Goal: Navigation & Orientation: Find specific page/section

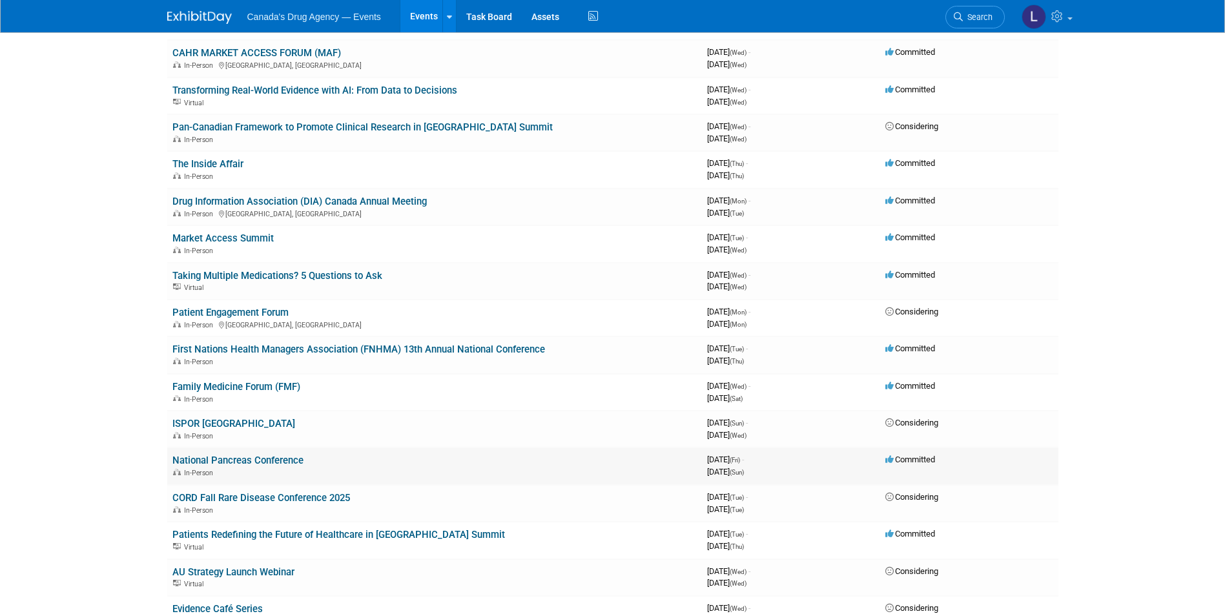
scroll to position [258, 0]
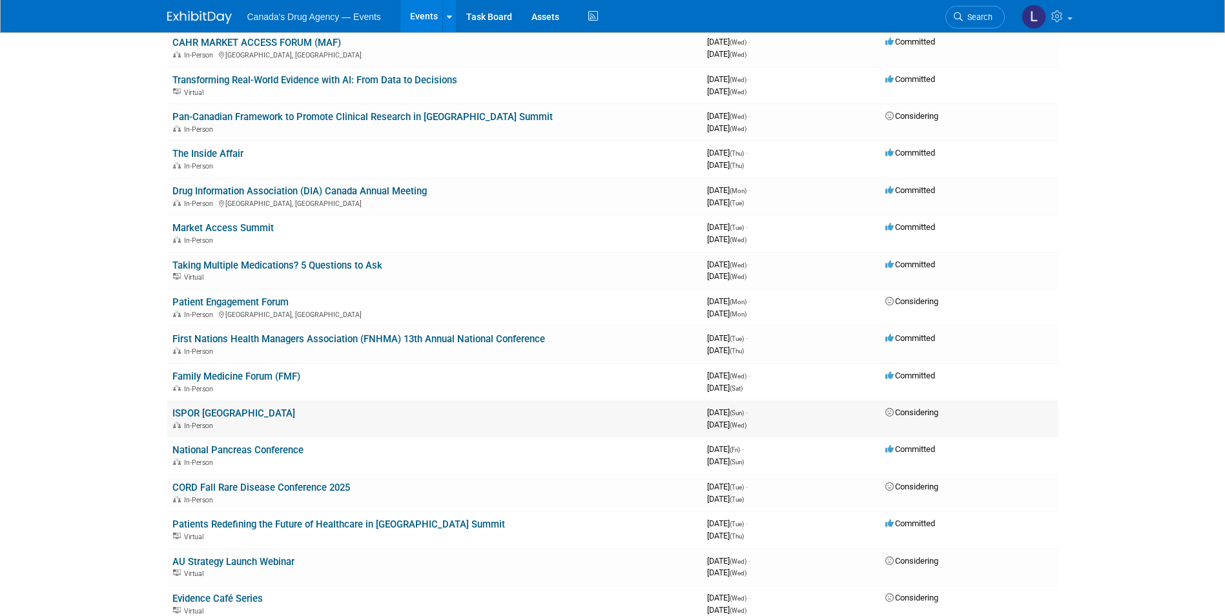
click at [230, 409] on link "ISPOR [GEOGRAPHIC_DATA]" at bounding box center [233, 413] width 123 height 12
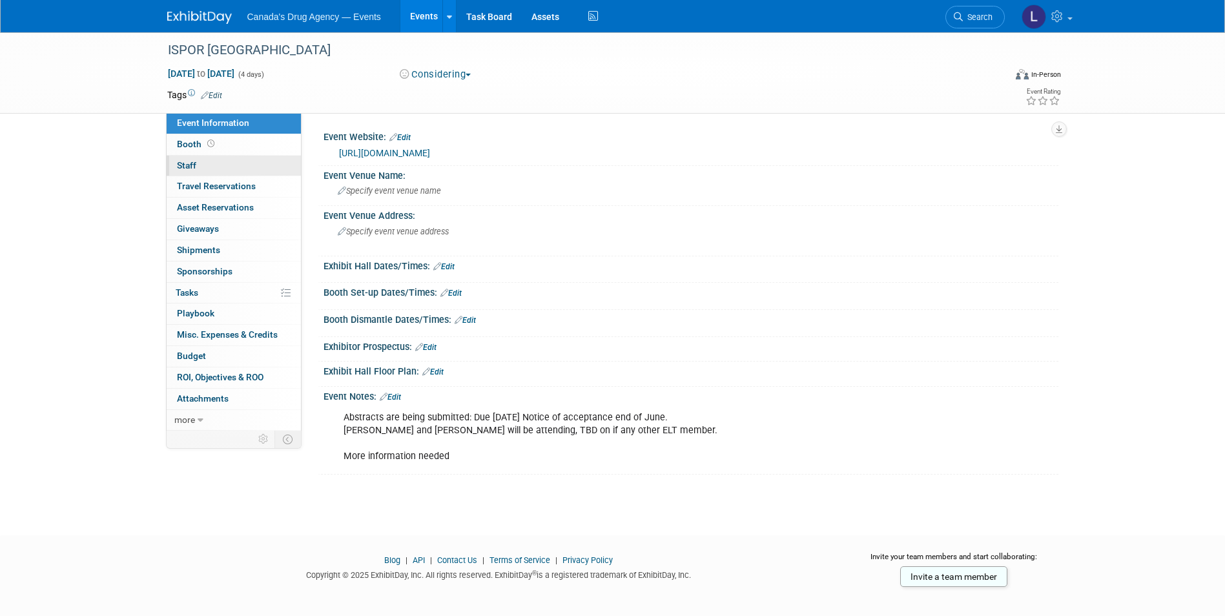
click at [198, 165] on link "0 Staff 0" at bounding box center [234, 166] width 134 height 21
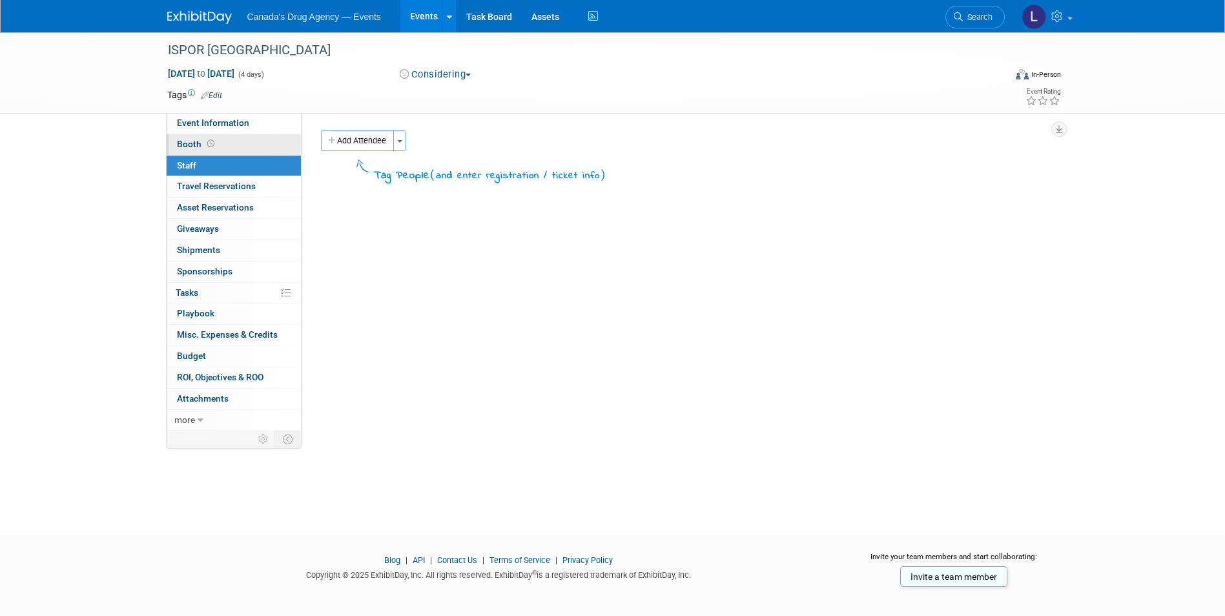
click at [196, 148] on span "Booth" at bounding box center [197, 144] width 40 height 10
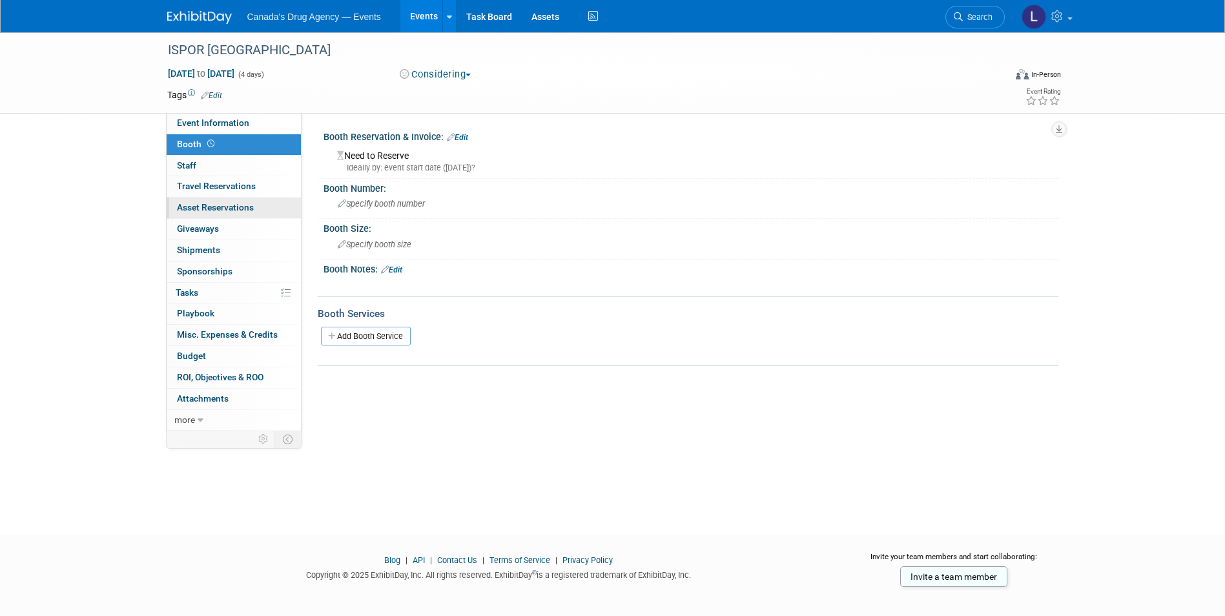
click at [188, 212] on span "Asset Reservations 0" at bounding box center [215, 207] width 77 height 10
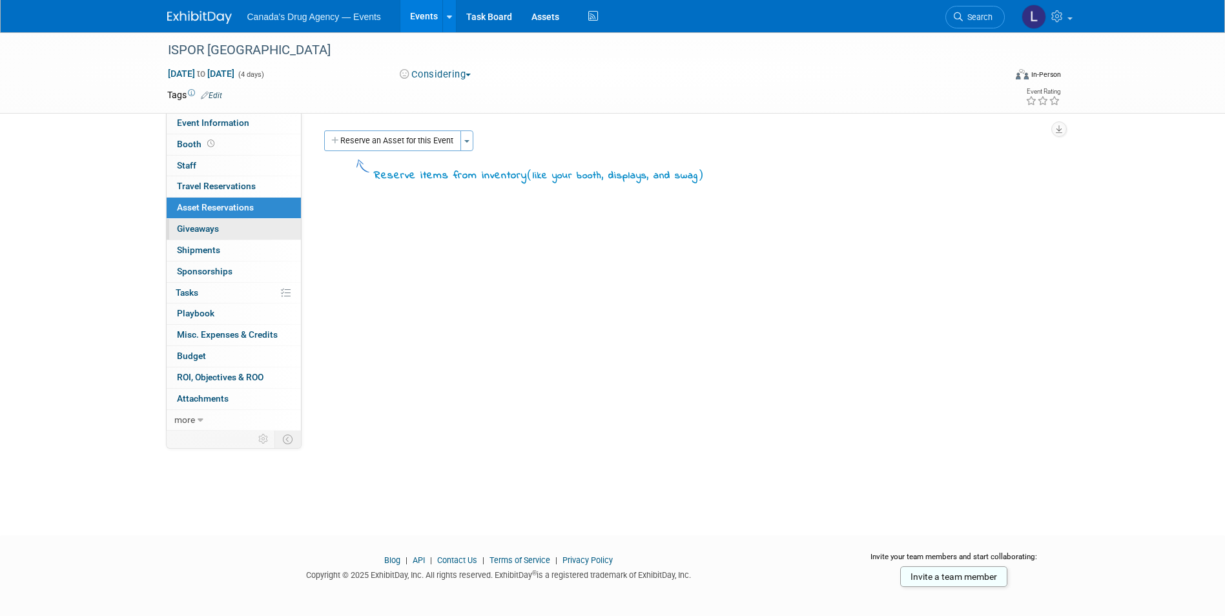
click at [187, 233] on span "Giveaways 0" at bounding box center [198, 228] width 42 height 10
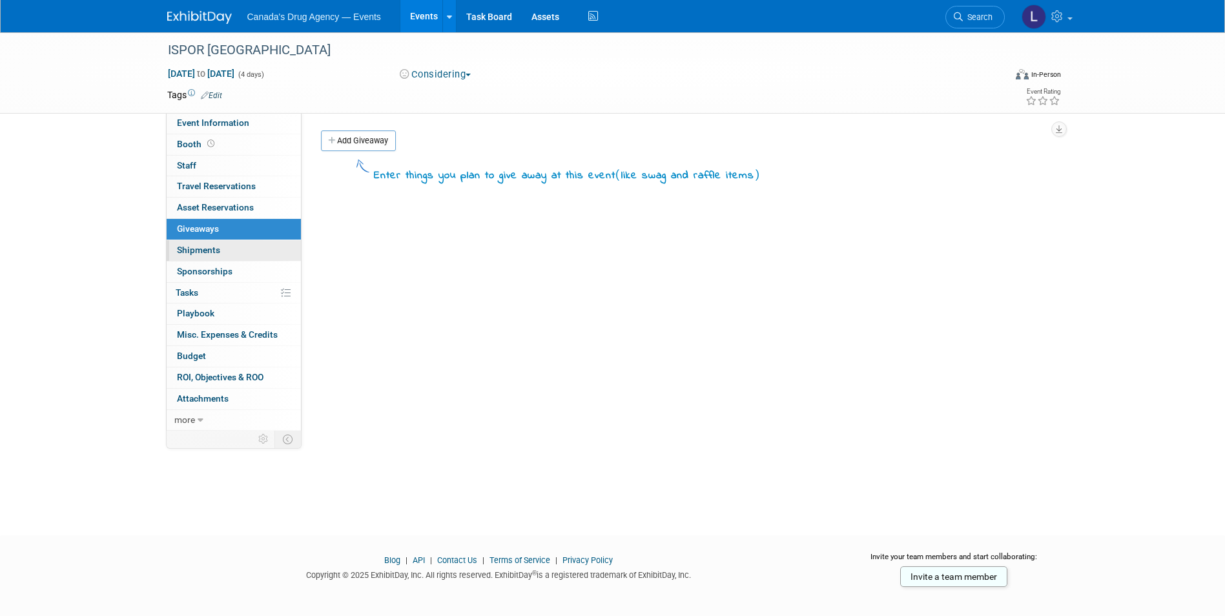
click at [186, 256] on link "0 Shipments 0" at bounding box center [234, 250] width 134 height 21
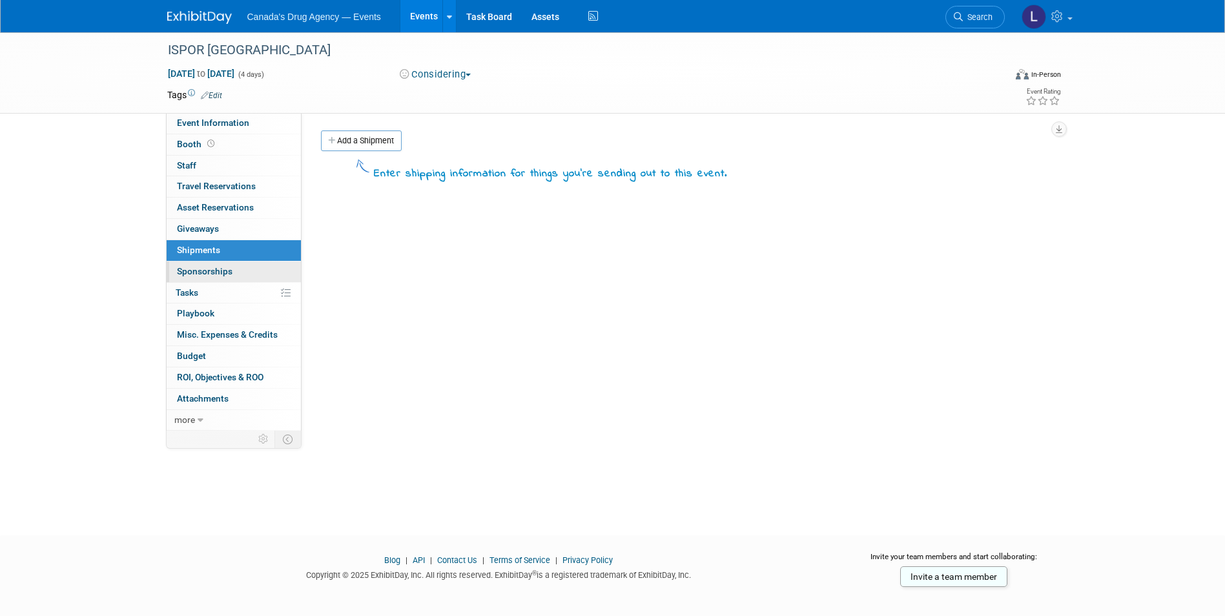
click at [187, 272] on span "Sponsorships 0" at bounding box center [205, 271] width 56 height 10
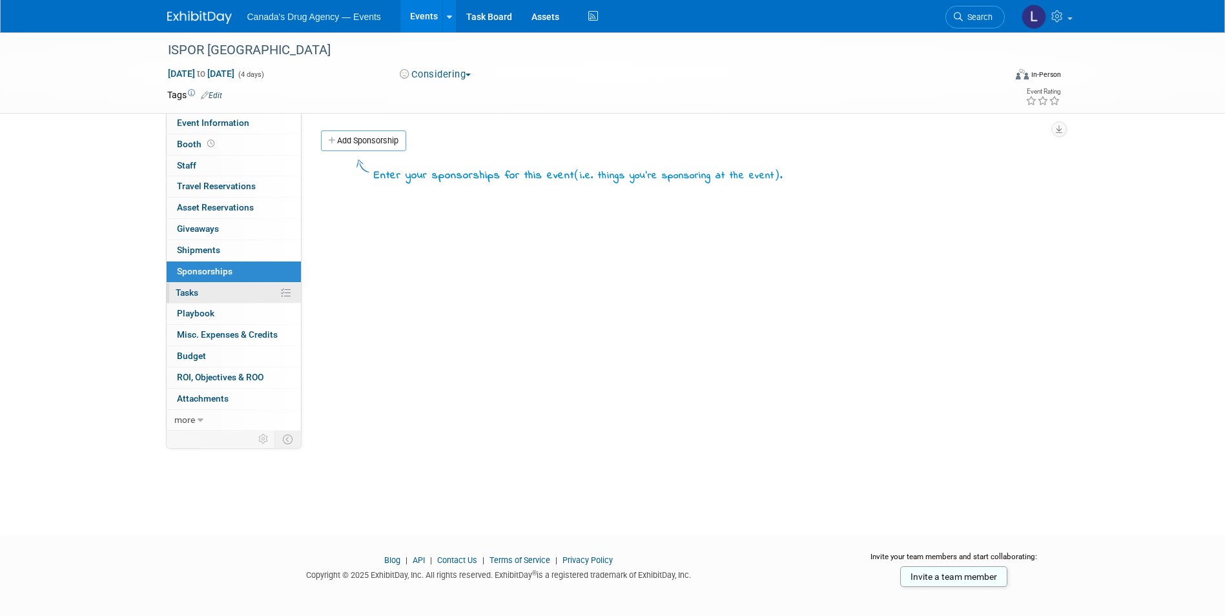
click at [189, 295] on span "Tasks 0%" at bounding box center [187, 292] width 23 height 10
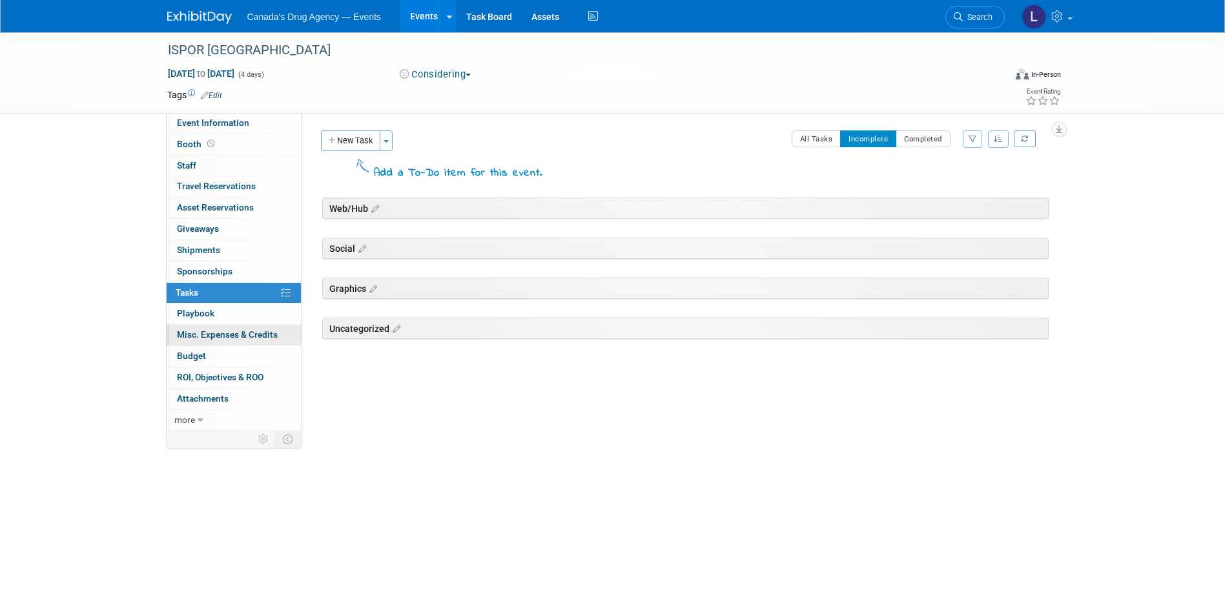
click at [192, 343] on link "0 Misc. Expenses & Credits 0" at bounding box center [234, 335] width 134 height 21
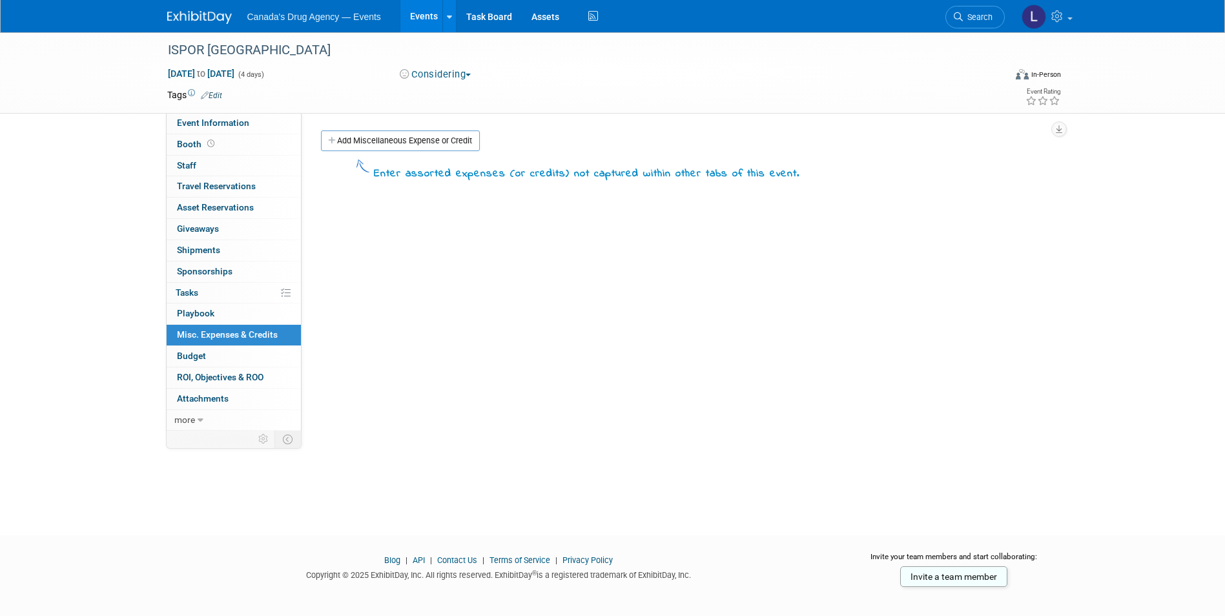
click at [193, 355] on span "Budget" at bounding box center [191, 356] width 29 height 10
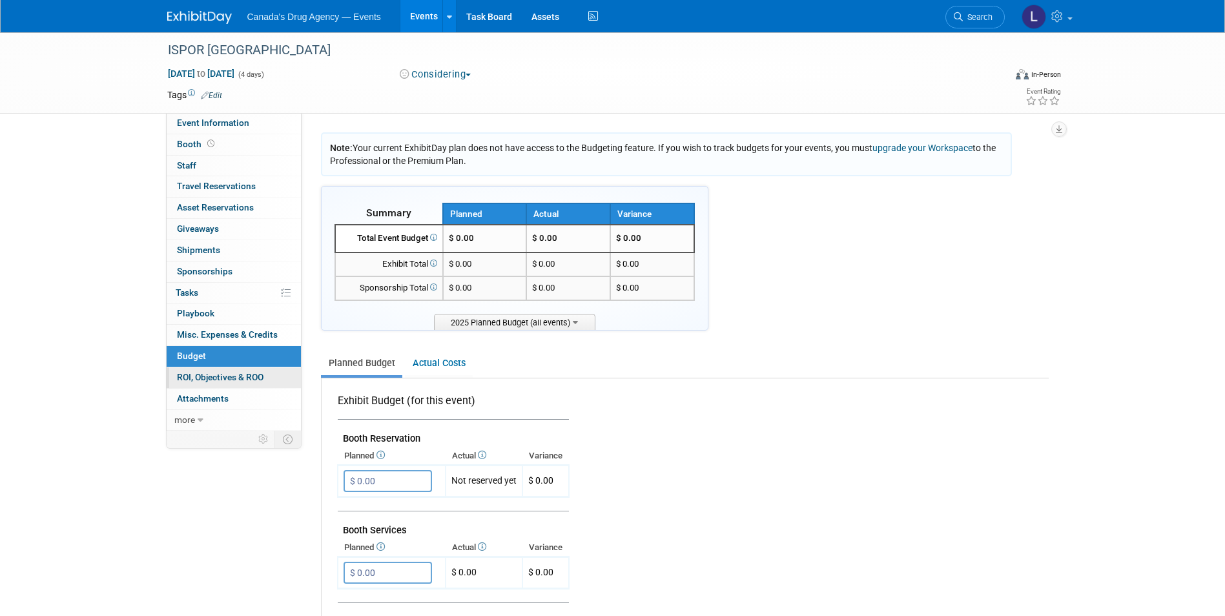
click at [179, 382] on link "0 ROI, Objectives & ROO 0" at bounding box center [234, 377] width 134 height 21
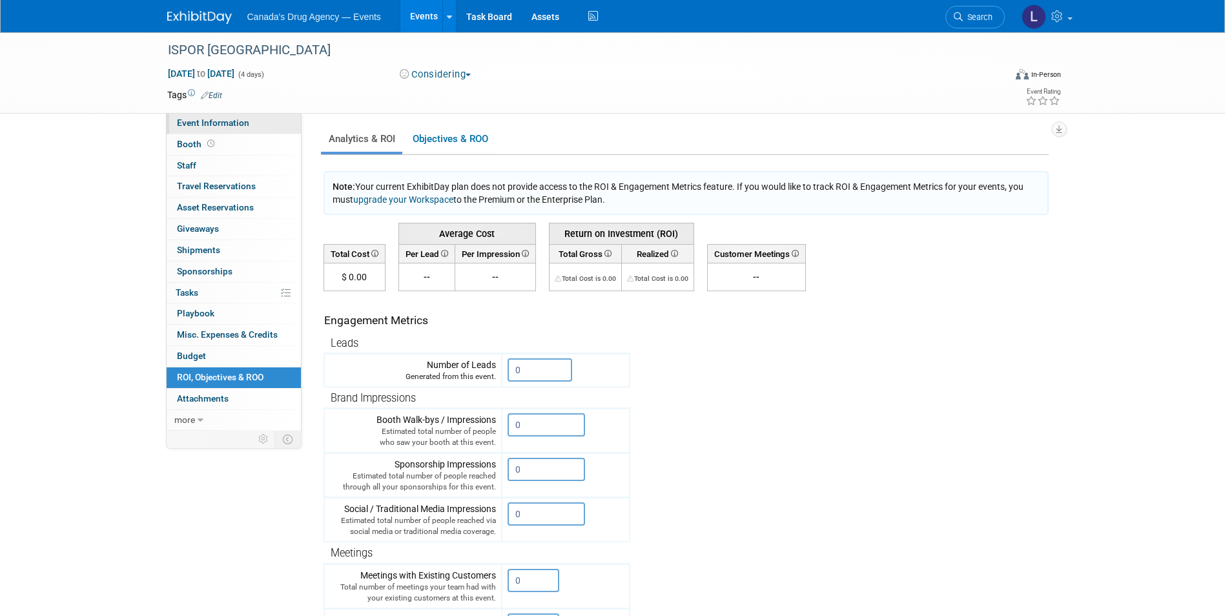
click at [212, 120] on span "Event Information" at bounding box center [213, 123] width 72 height 10
